Goal: Information Seeking & Learning: Learn about a topic

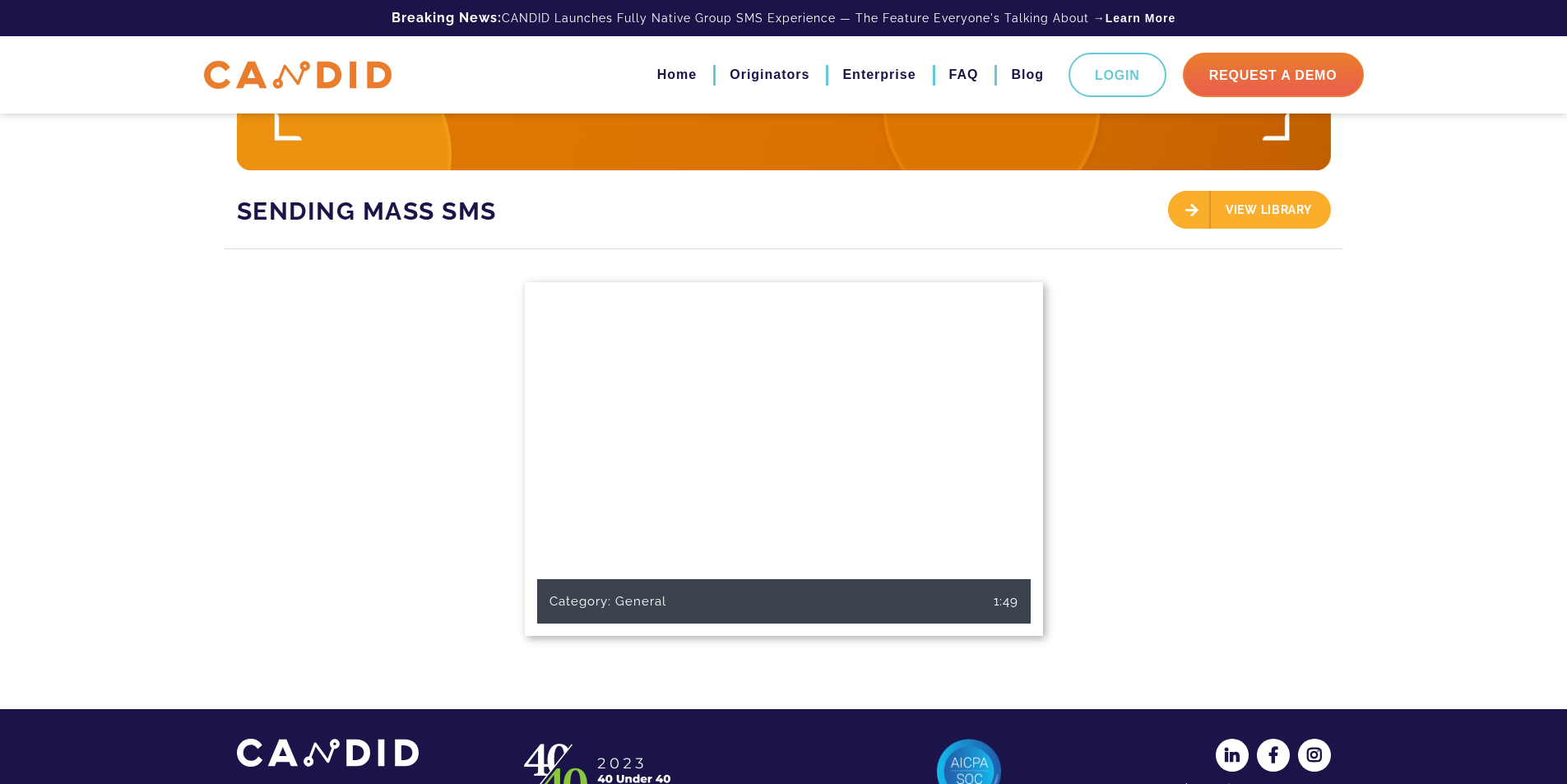
scroll to position [360, 0]
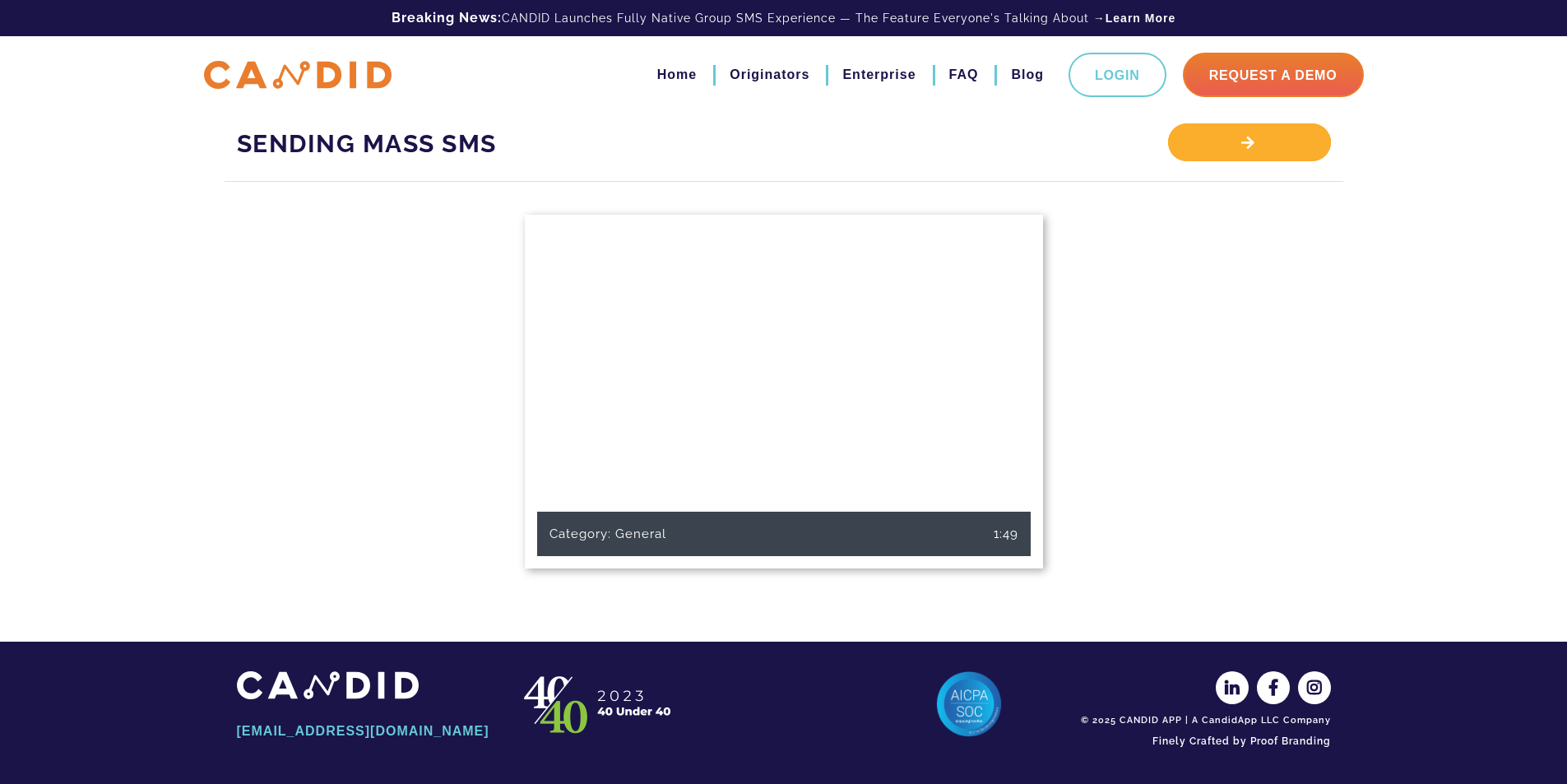
click at [1264, 150] on div "View Library" at bounding box center [1249, 142] width 162 height 38
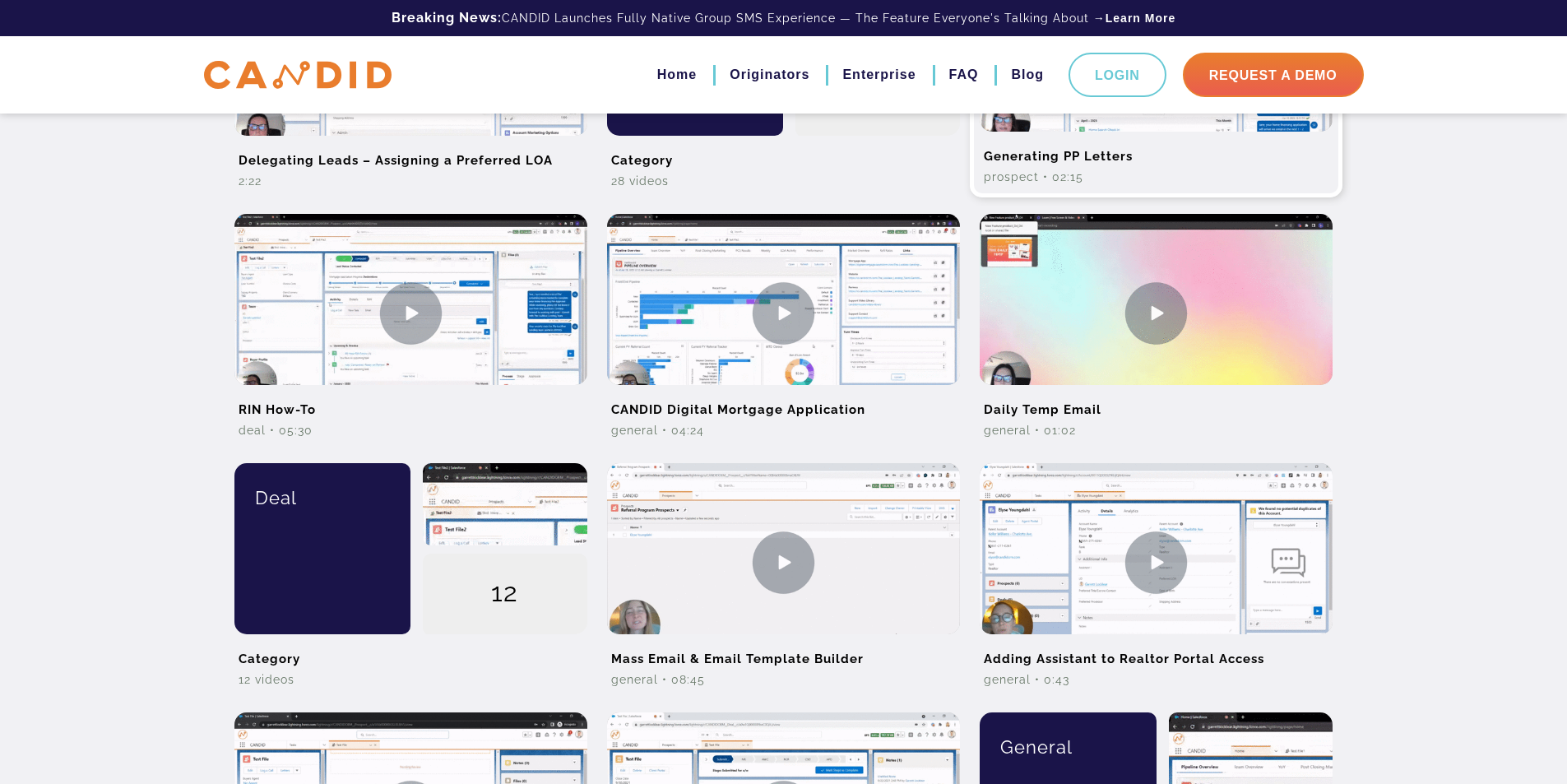
scroll to position [658, 0]
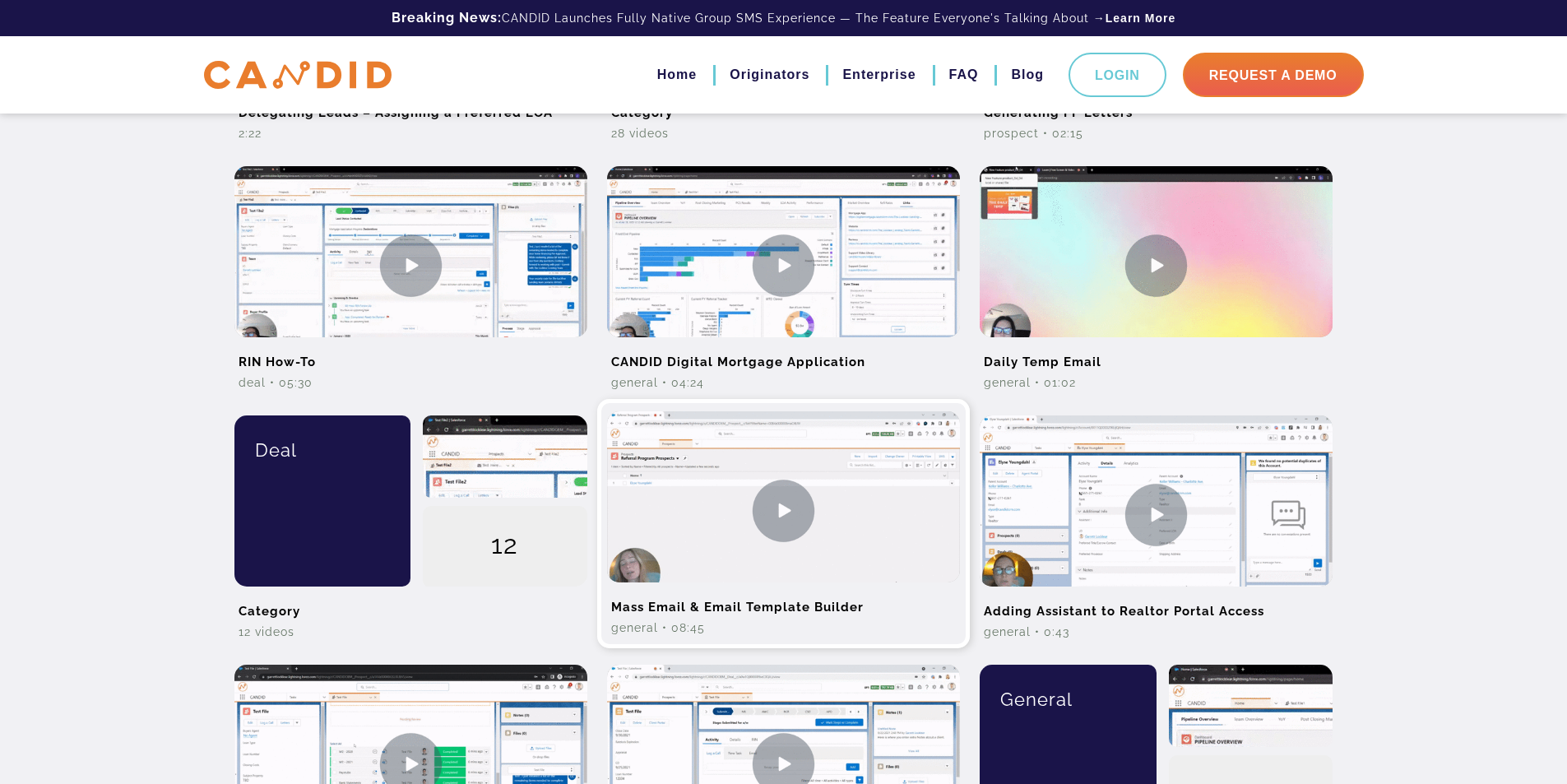
click at [787, 522] on img at bounding box center [784, 510] width 353 height 199
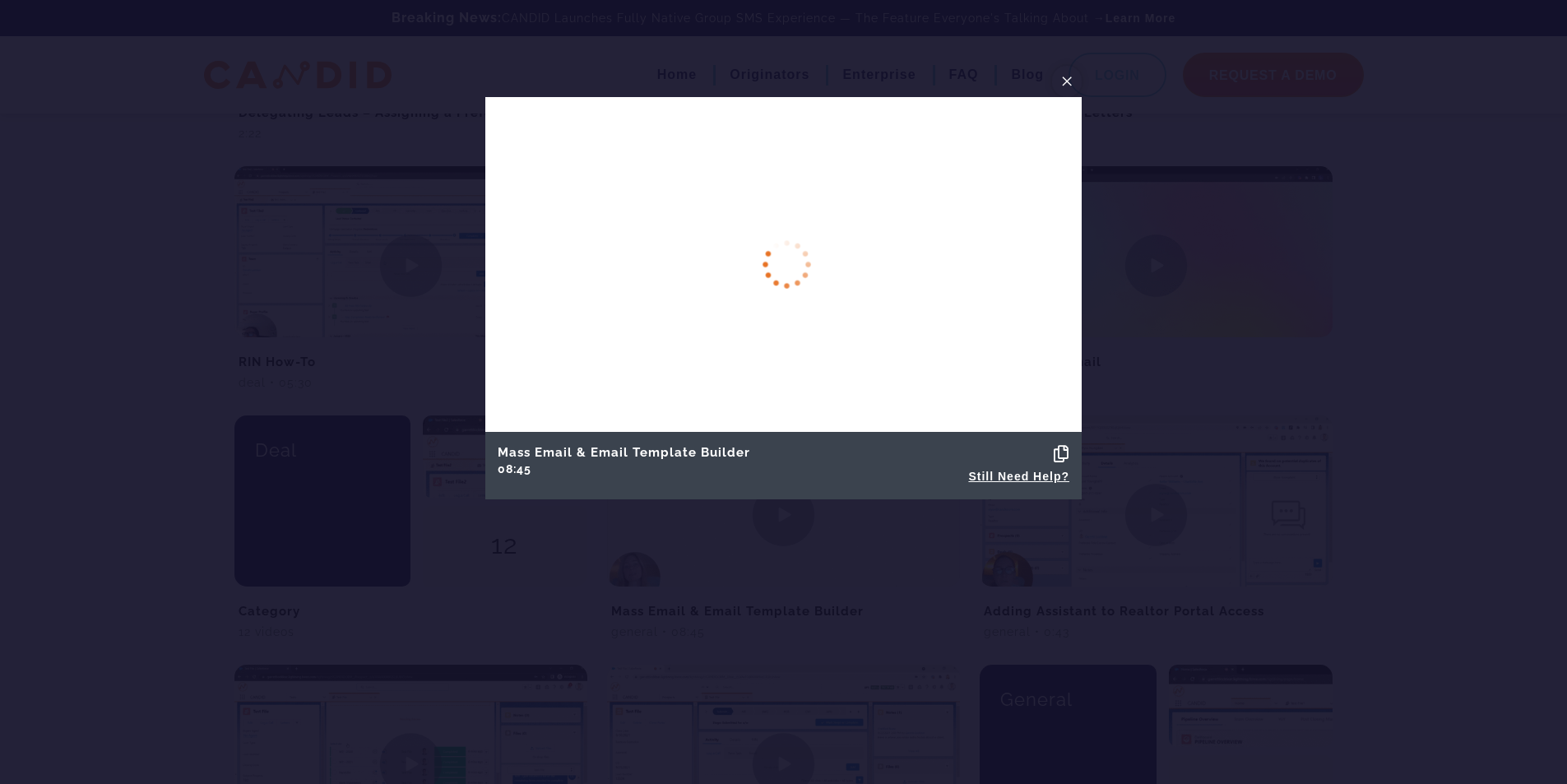
click at [1071, 80] on span "×" at bounding box center [1067, 81] width 14 height 25
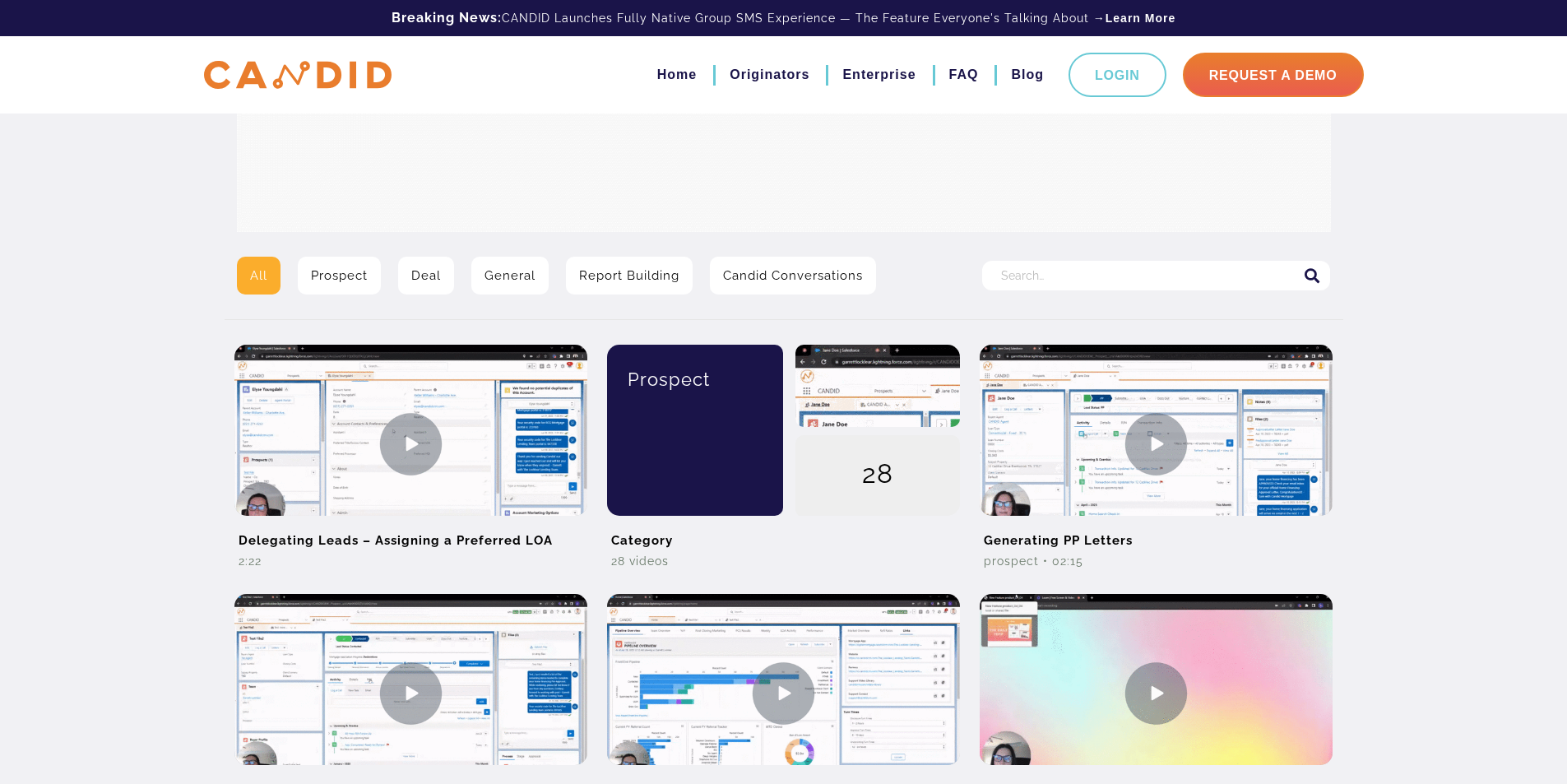
scroll to position [0, 0]
